Goal: Task Accomplishment & Management: Manage account settings

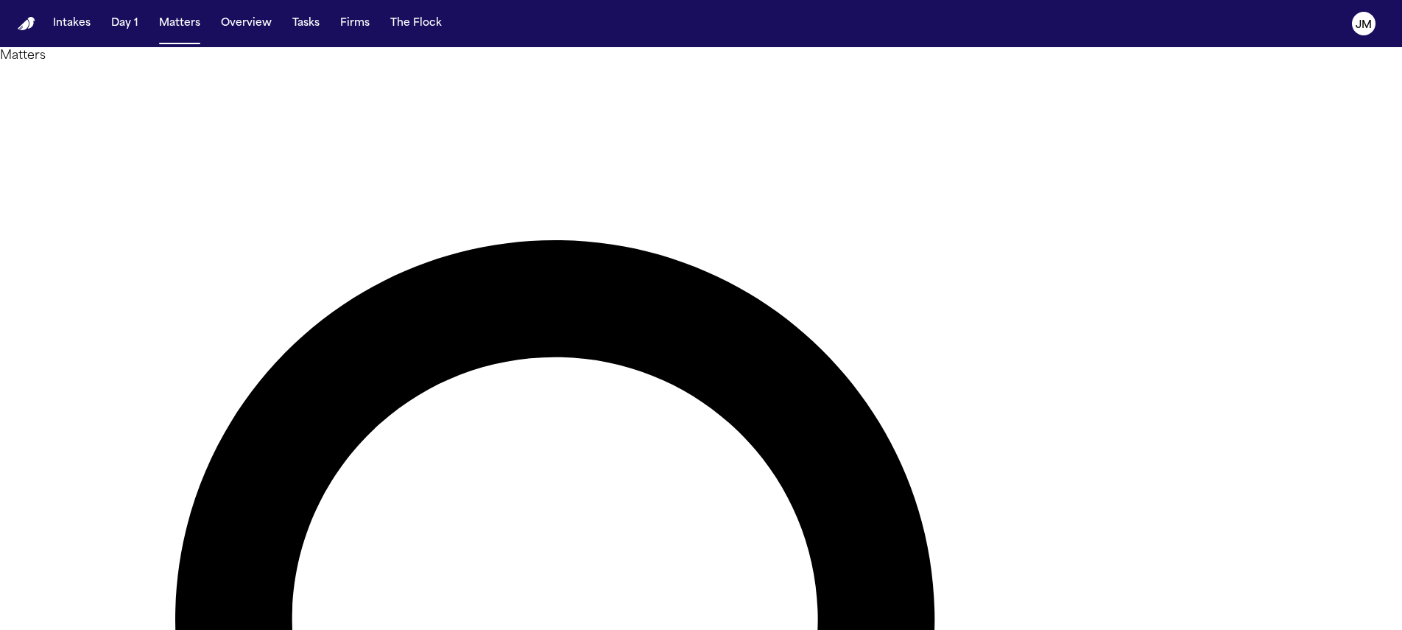
type input "********"
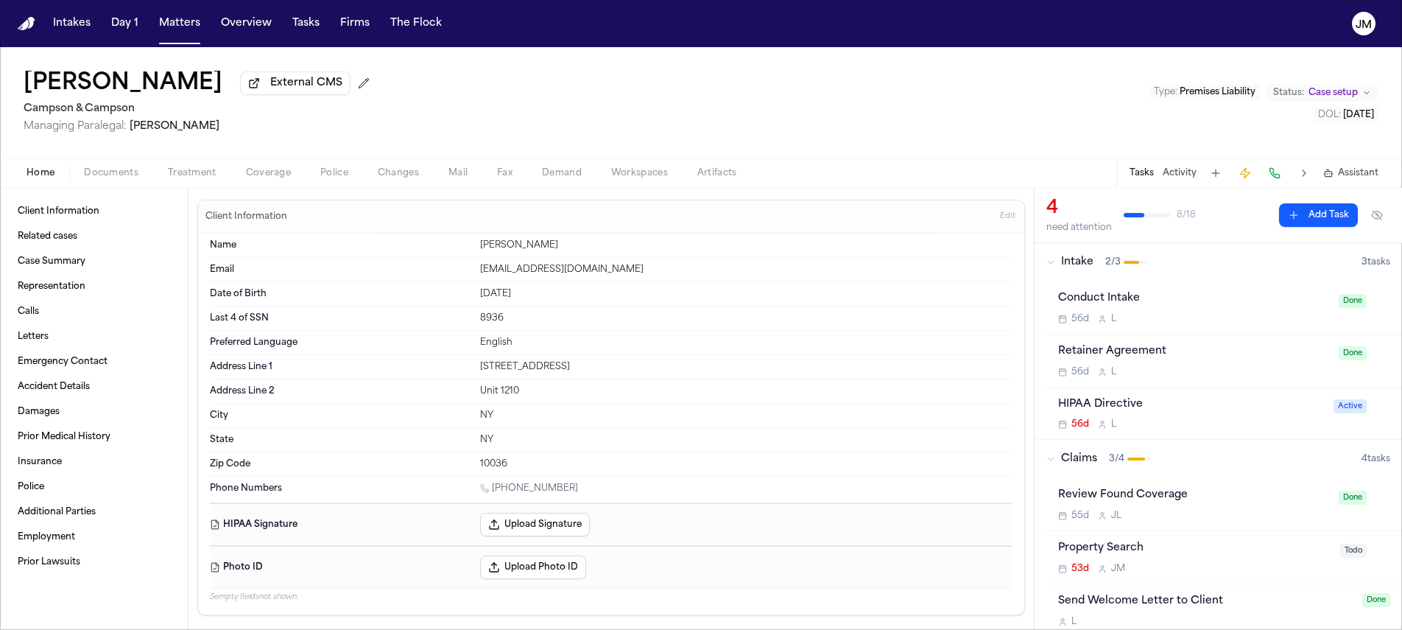
click at [214, 175] on span "Treatment" at bounding box center [192, 173] width 49 height 12
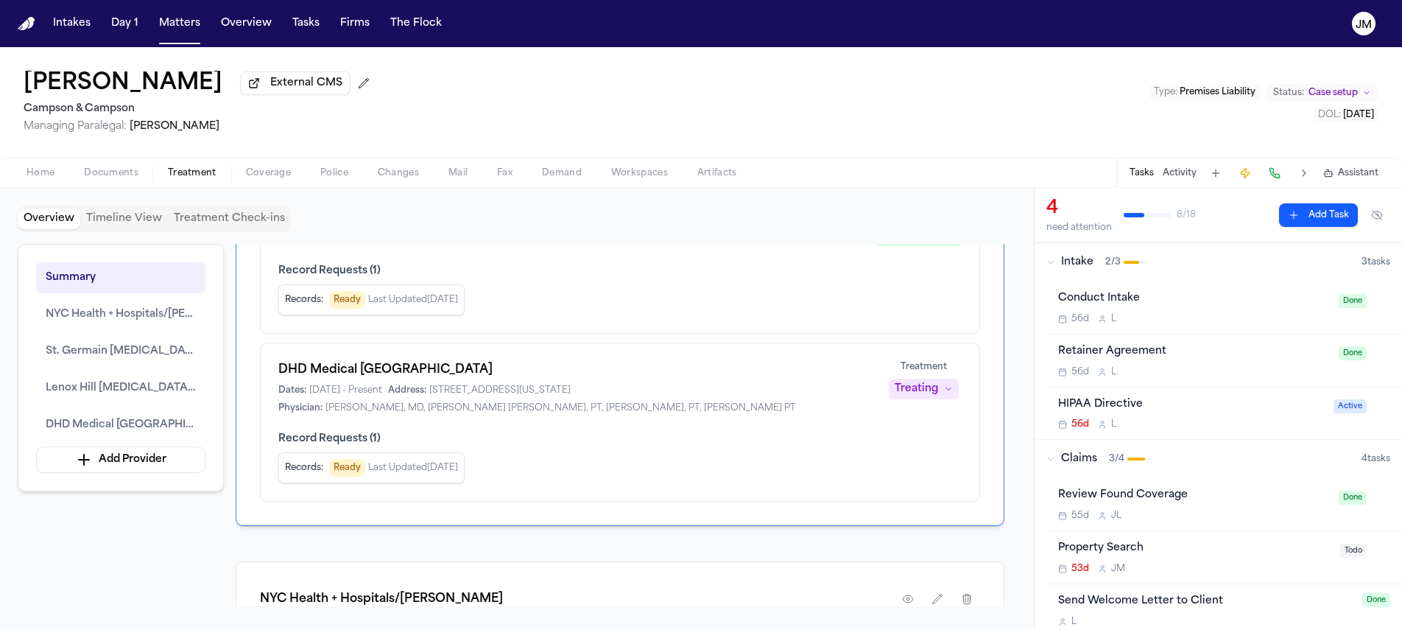
scroll to position [458, 0]
